Goal: Find specific page/section: Find specific page/section

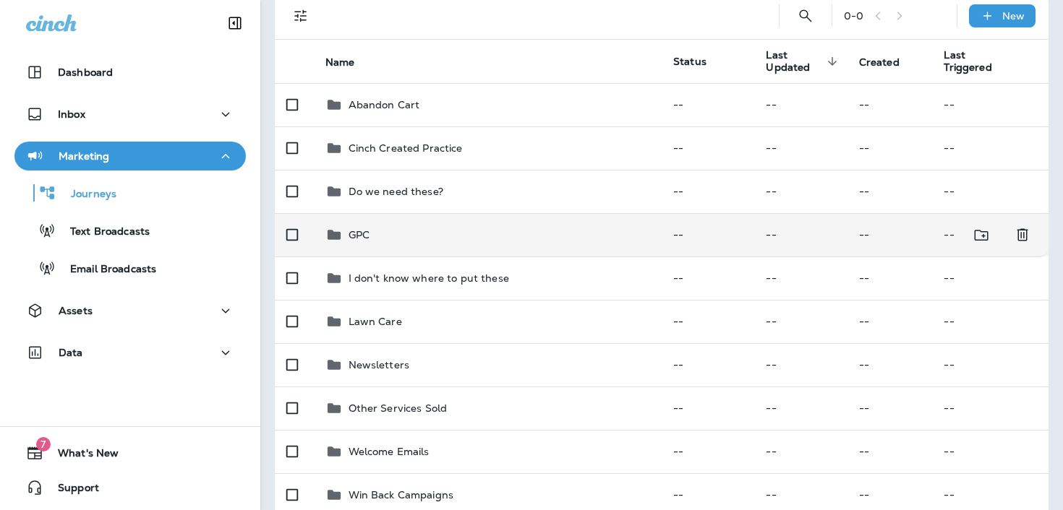
scroll to position [165, 0]
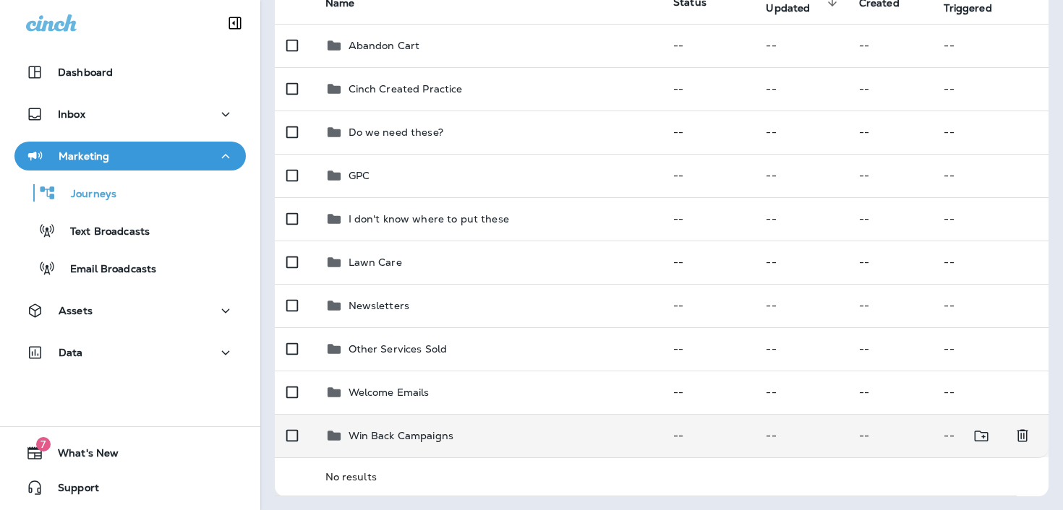
click at [518, 444] on td "Win Back Campaigns" at bounding box center [488, 435] width 348 height 43
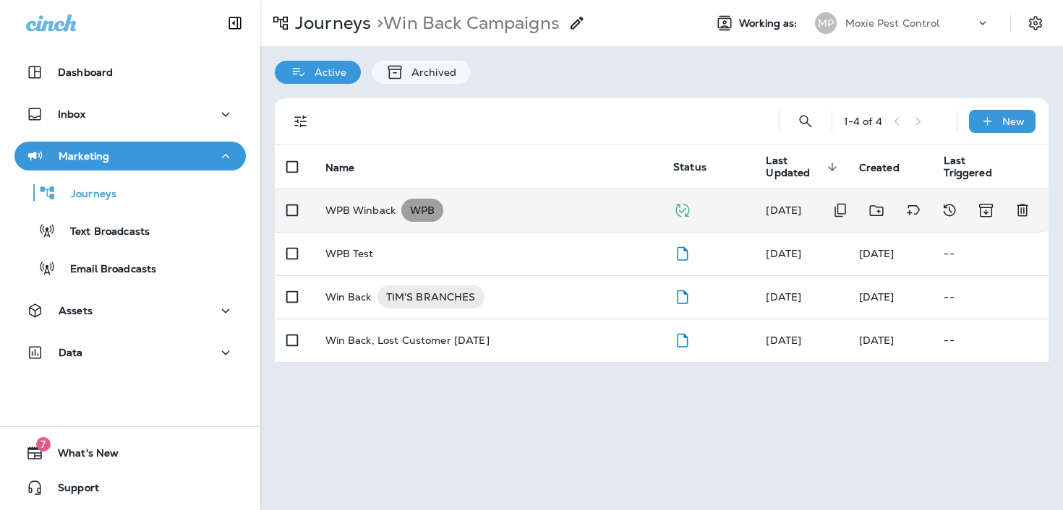
click at [420, 207] on span "WPB" at bounding box center [422, 210] width 42 height 14
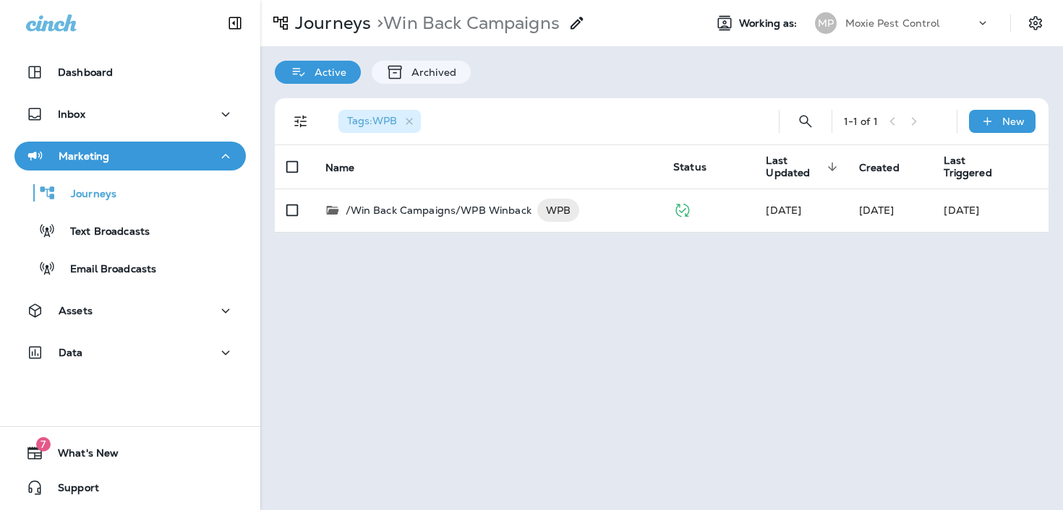
click at [416, 119] on div "Tags : WPB" at bounding box center [379, 121] width 82 height 23
click at [408, 116] on icon "button" at bounding box center [409, 122] width 12 height 12
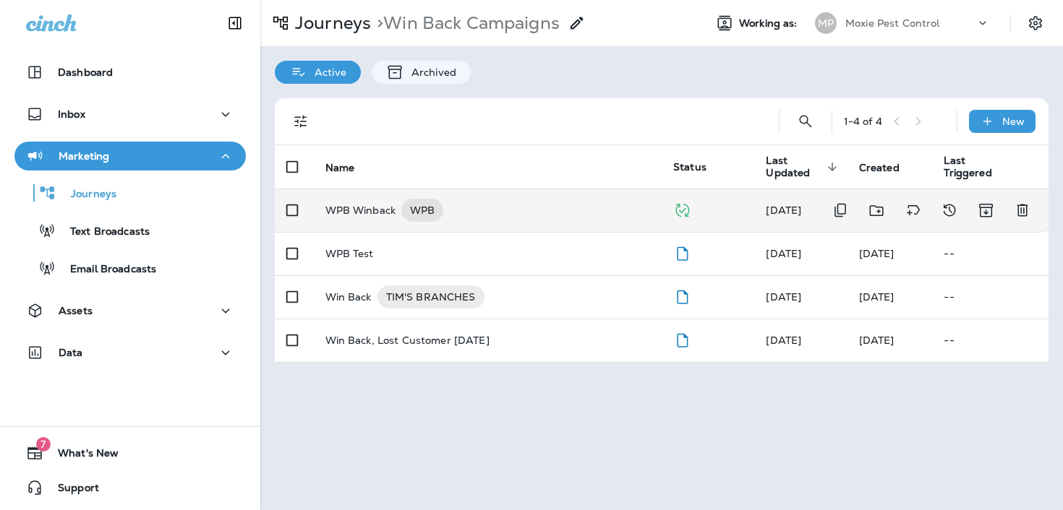
click at [502, 215] on div "WPB Winback WPB" at bounding box center [487, 210] width 325 height 23
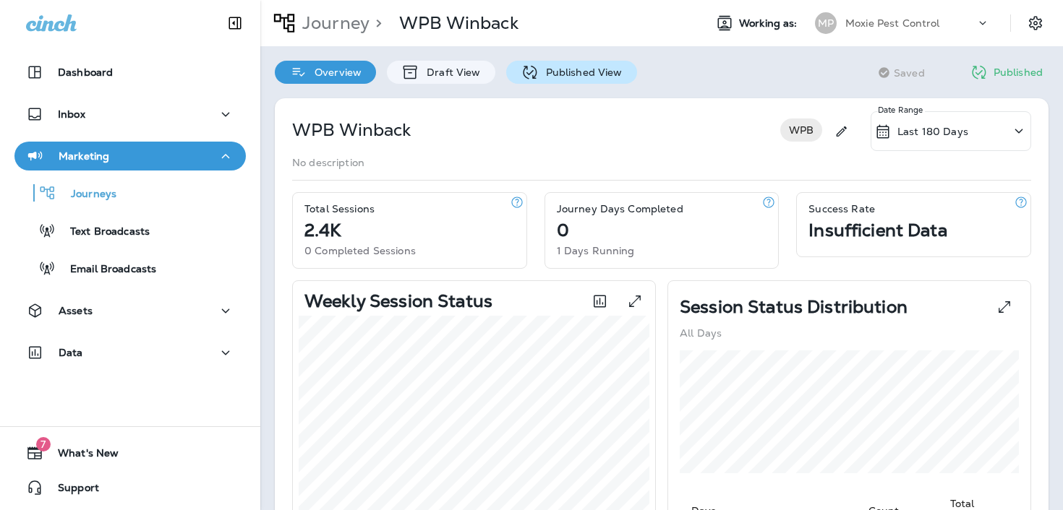
click at [561, 70] on p "Published View" at bounding box center [581, 73] width 84 height 12
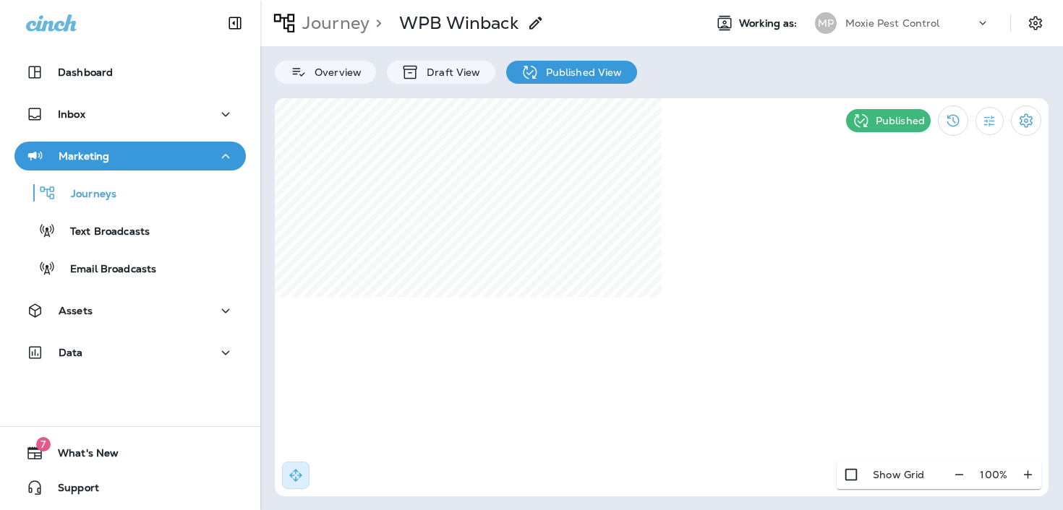
click at [616, 91] on div "Journey > WPB Winback Working as: MP Moxie Pest Control Overview Draft View Pub…" at bounding box center [661, 255] width 802 height 510
click at [114, 207] on button "Journeys" at bounding box center [129, 193] width 231 height 30
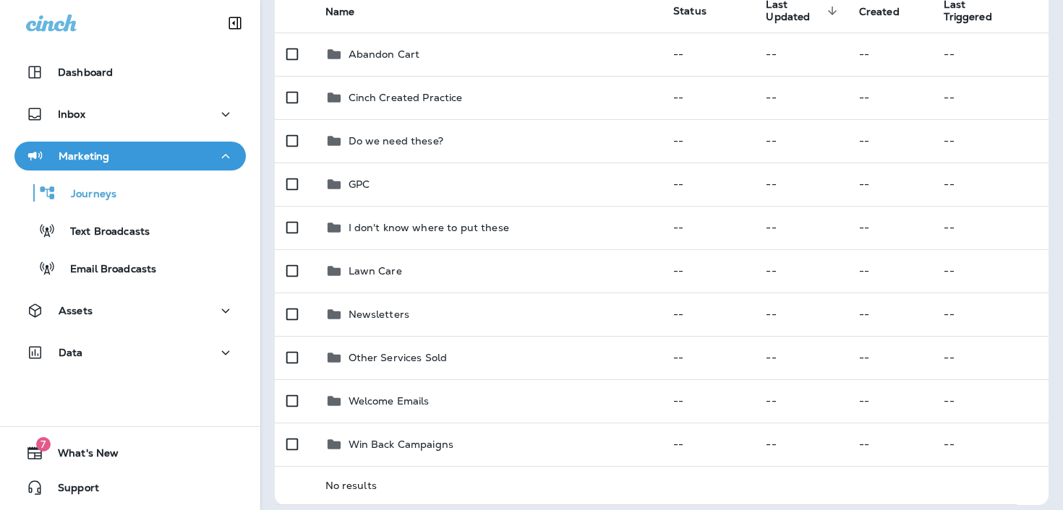
scroll to position [165, 0]
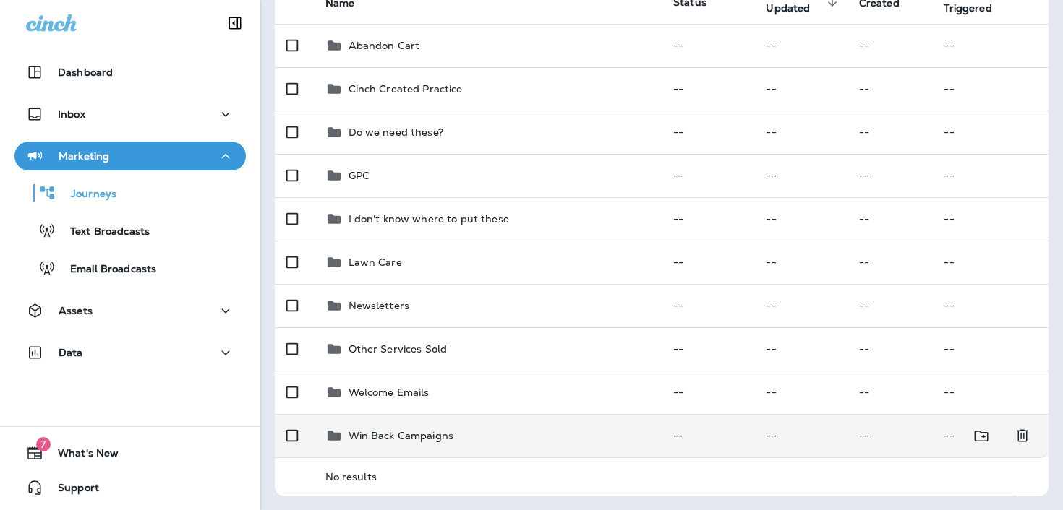
click at [372, 439] on p "Win Back Campaigns" at bounding box center [401, 436] width 106 height 12
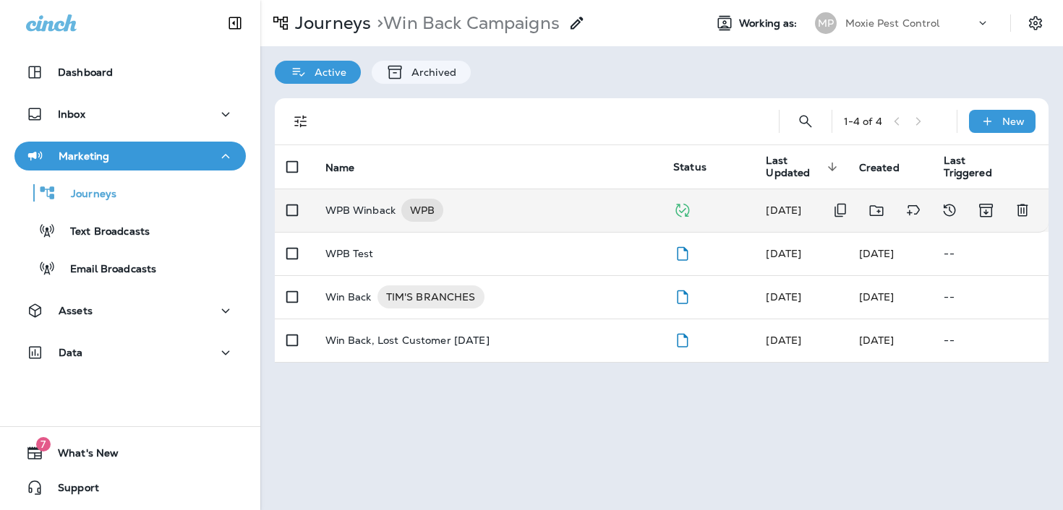
click at [374, 207] on p "WPB Winback" at bounding box center [360, 210] width 71 height 23
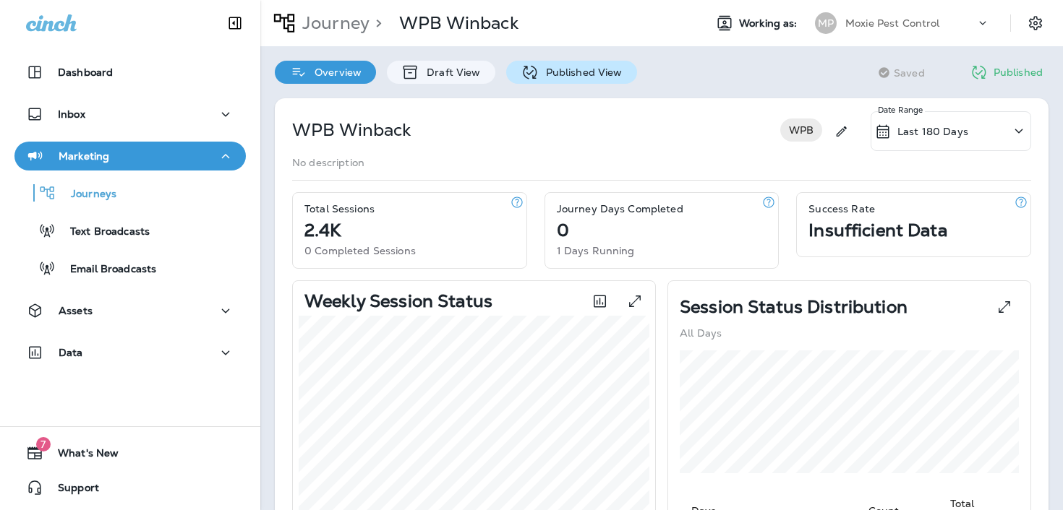
click at [538, 81] on div "Published View" at bounding box center [571, 72] width 131 height 23
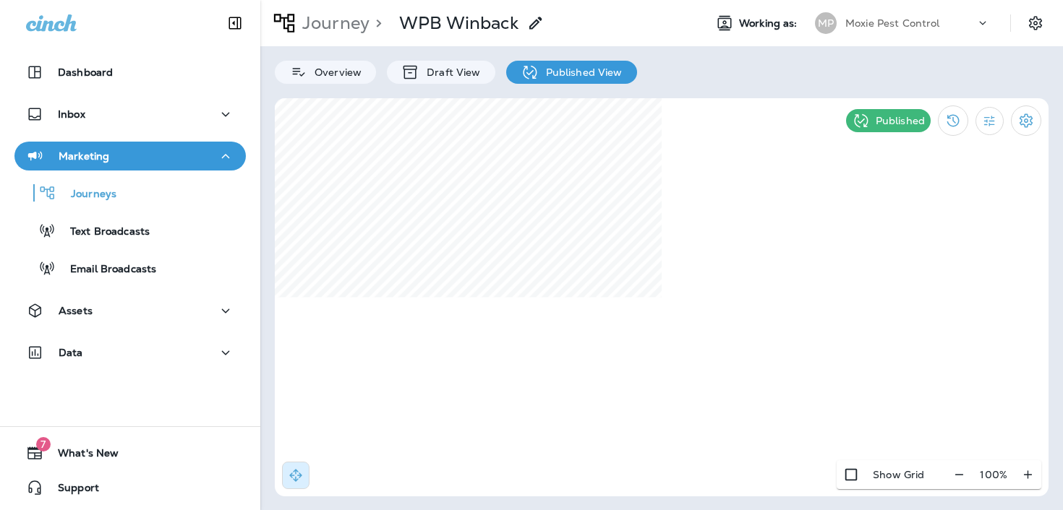
select select "****"
select select "*"
select select "**"
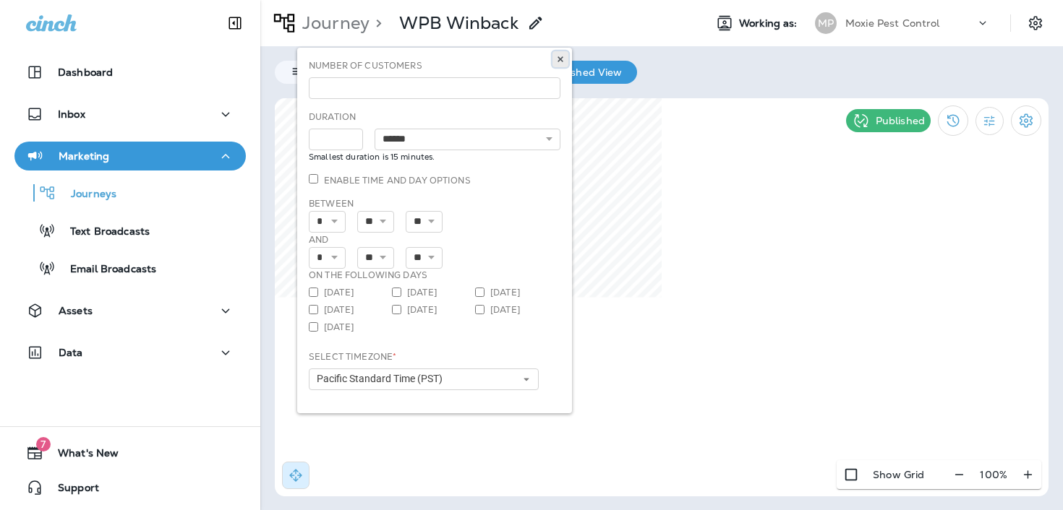
click at [557, 60] on icon at bounding box center [560, 59] width 9 height 9
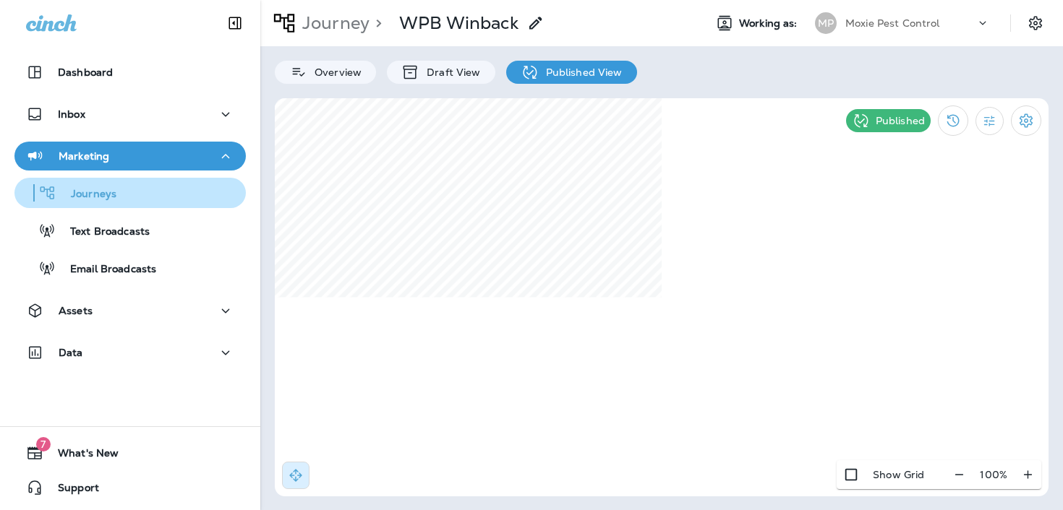
click at [187, 191] on div "Journeys" at bounding box center [130, 193] width 220 height 22
